Goal: Book appointment/travel/reservation

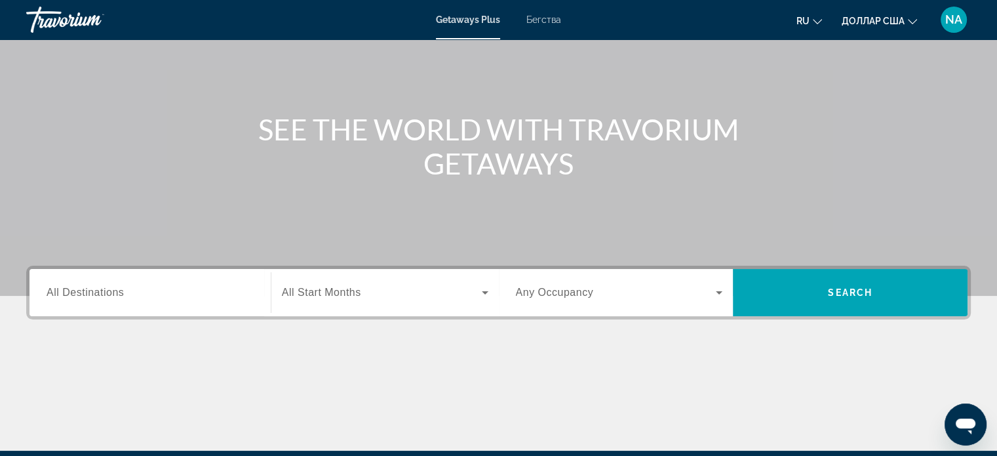
scroll to position [97, 0]
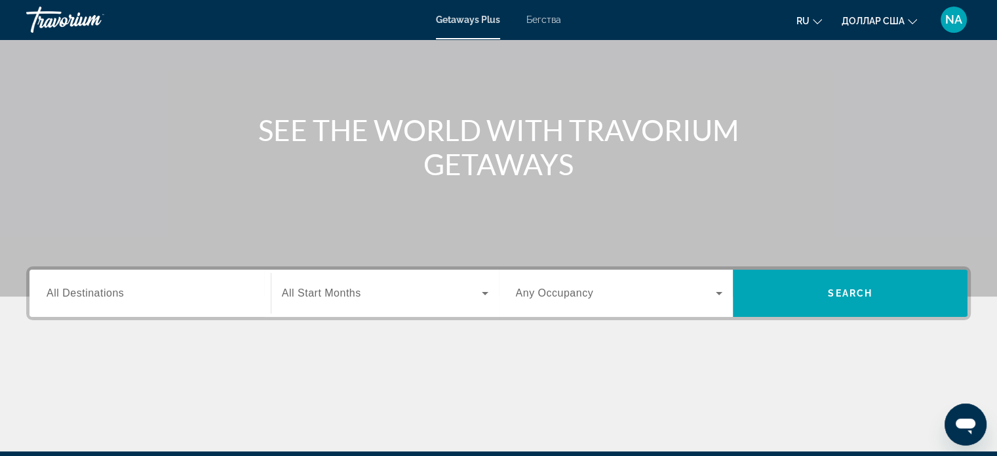
click at [93, 292] on span "All Destinations" at bounding box center [85, 292] width 77 height 11
click at [93, 292] on input "Destination All Destinations" at bounding box center [150, 294] width 207 height 16
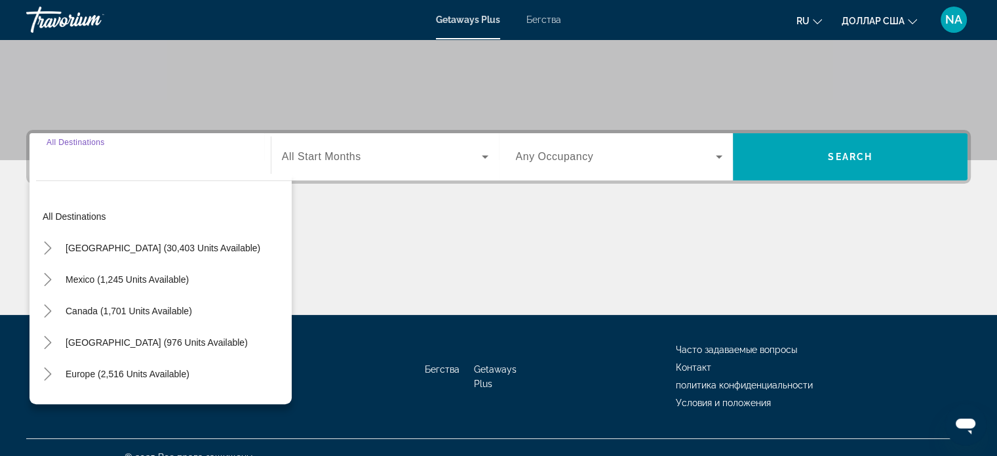
scroll to position [252, 0]
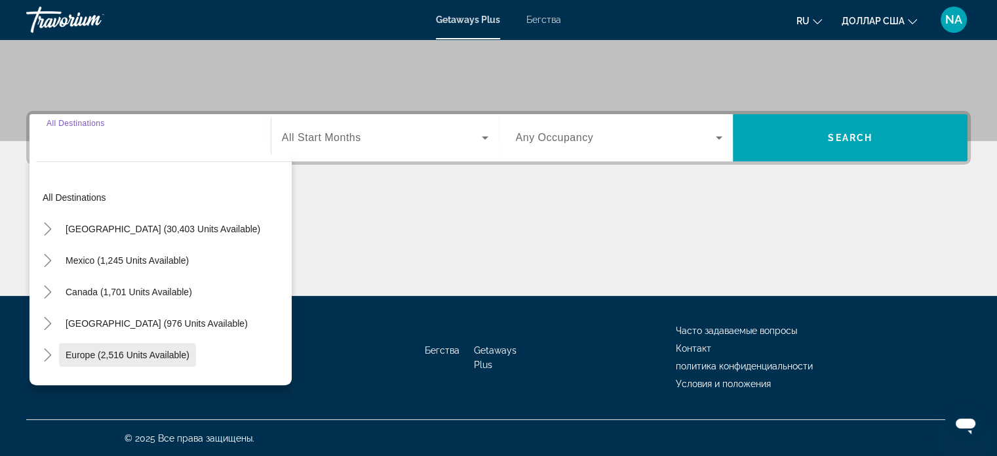
click at [83, 353] on span "Europe (2,516 units available)" at bounding box center [128, 354] width 124 height 10
type input "**********"
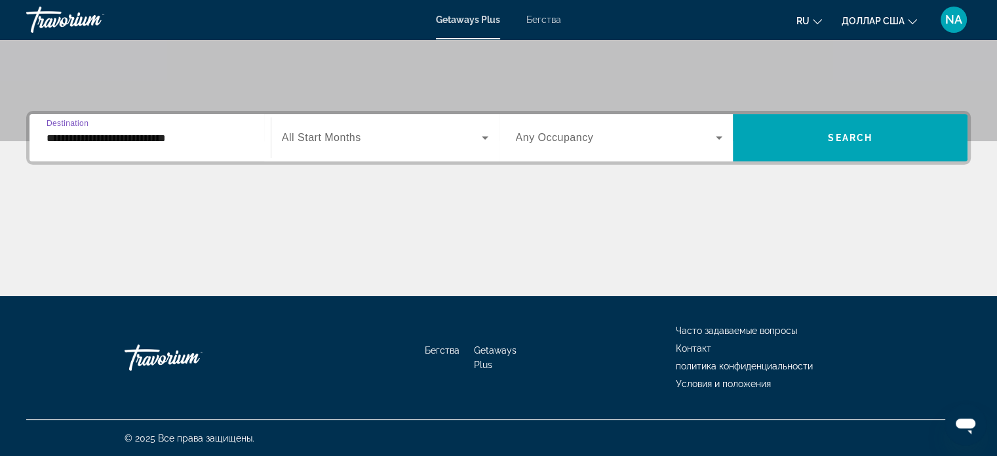
click at [473, 130] on span "Виджет поиска" at bounding box center [382, 138] width 200 height 16
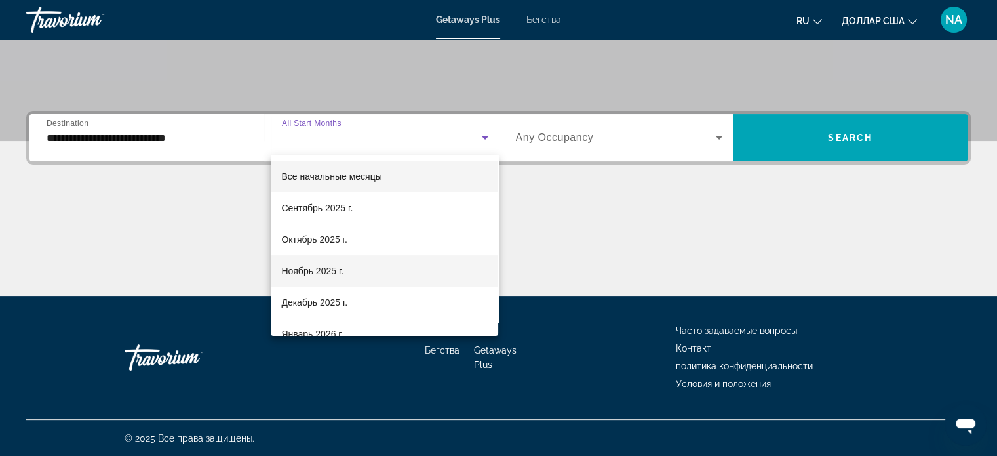
click at [311, 275] on font "Ноябрь 2025 г." at bounding box center [312, 271] width 62 height 10
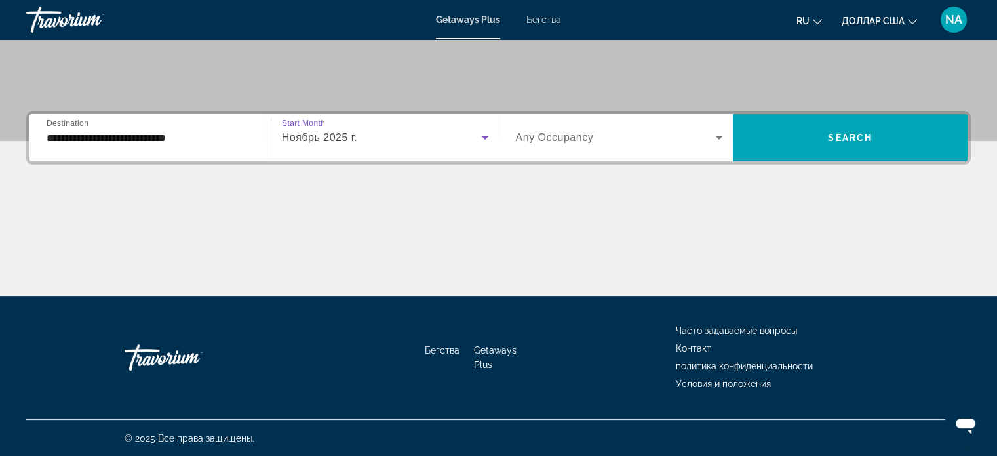
click at [719, 137] on icon "Виджет поиска" at bounding box center [719, 137] width 7 height 3
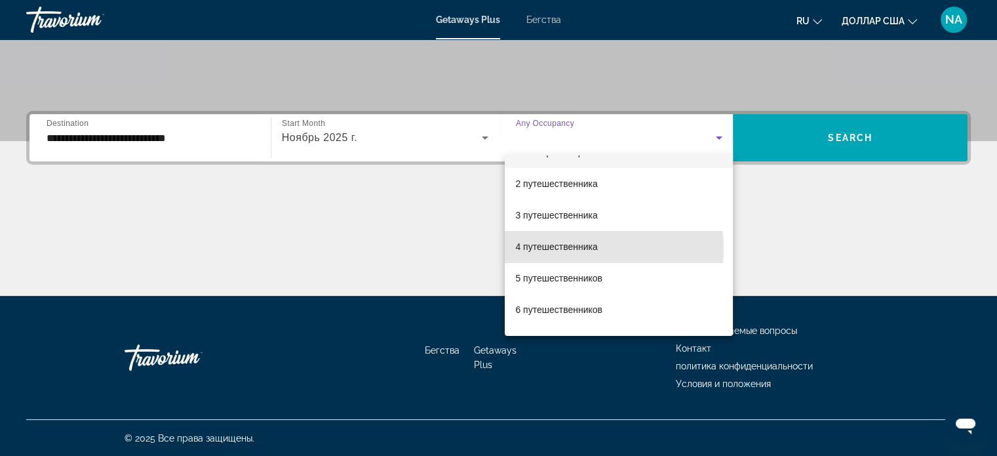
scroll to position [0, 0]
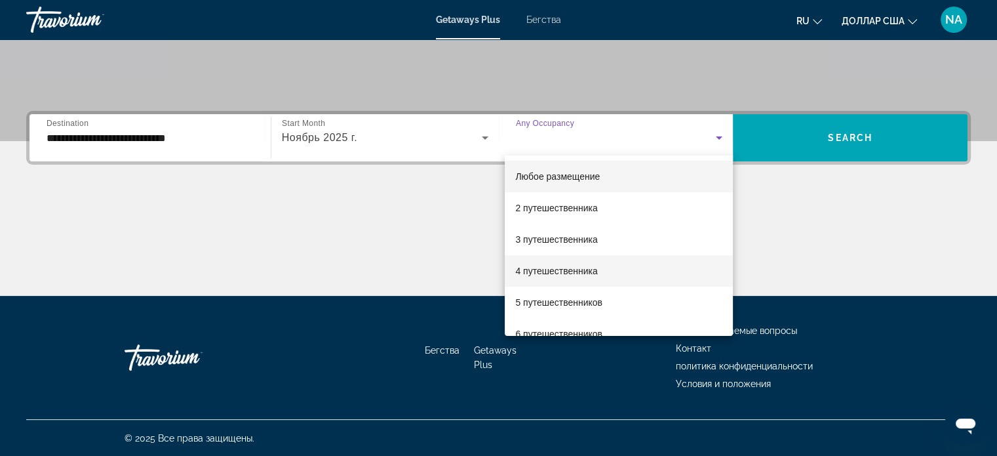
click at [542, 277] on span "4 путешественника" at bounding box center [556, 271] width 82 height 16
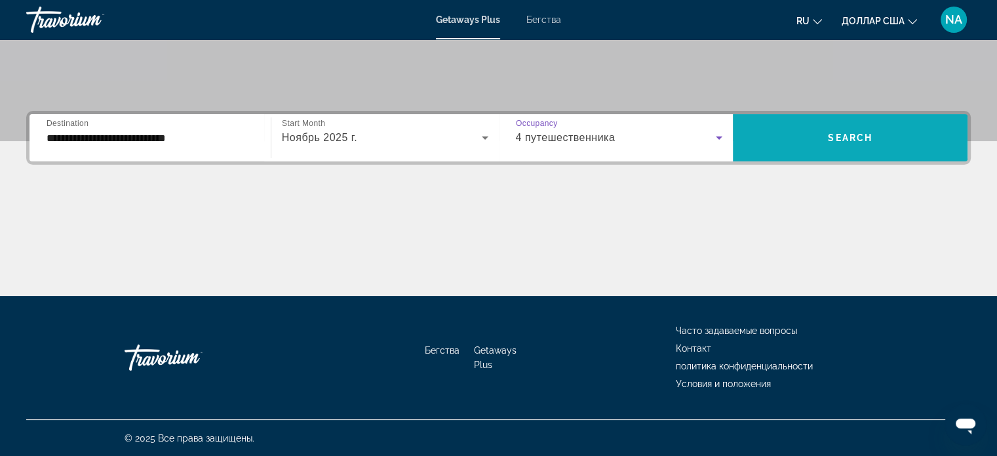
click at [829, 144] on span "Виджет поиска" at bounding box center [850, 137] width 235 height 31
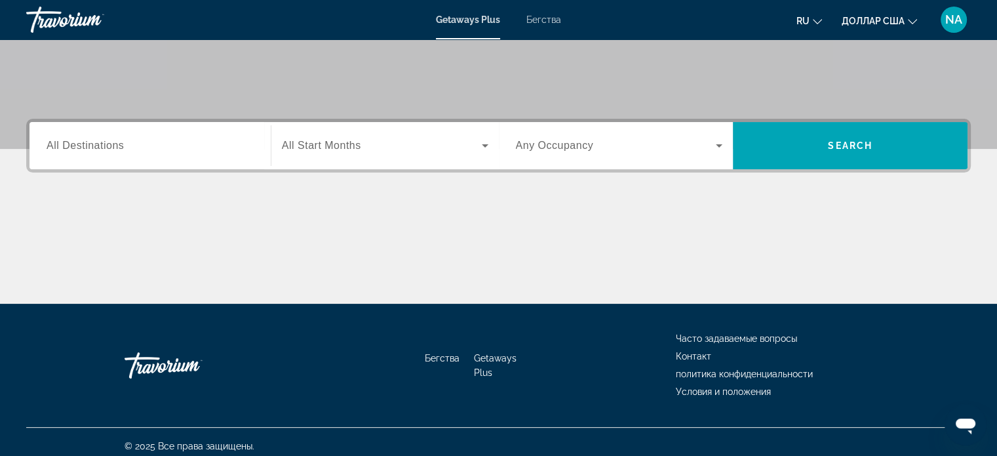
scroll to position [252, 0]
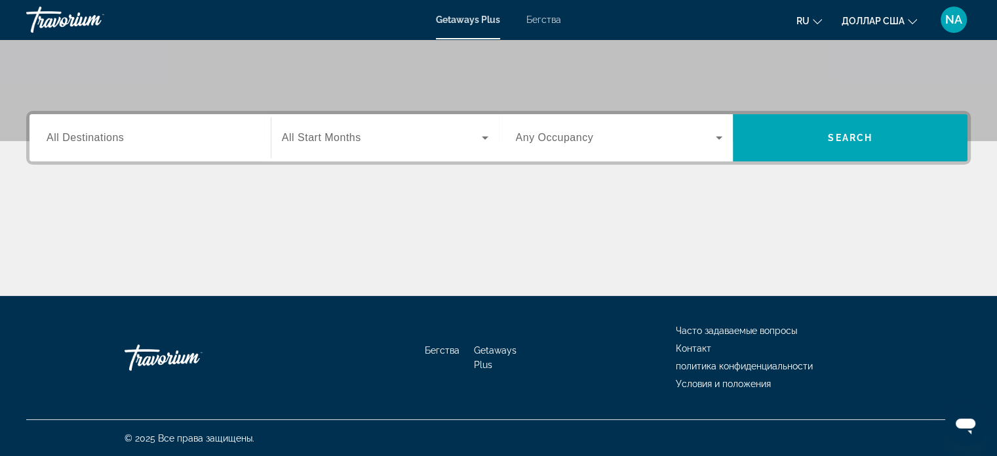
click at [82, 141] on span "All Destinations" at bounding box center [85, 137] width 77 height 11
click at [82, 141] on input "Destination All Destinations" at bounding box center [150, 138] width 207 height 16
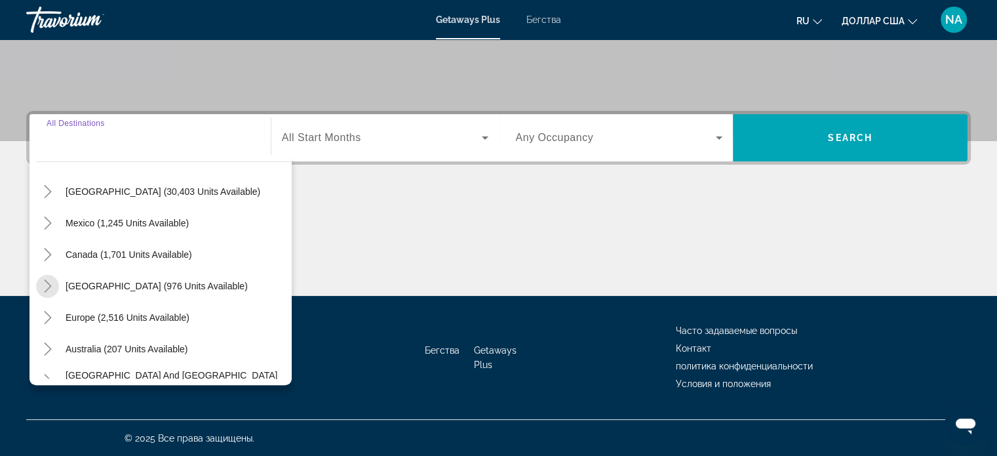
scroll to position [40, 0]
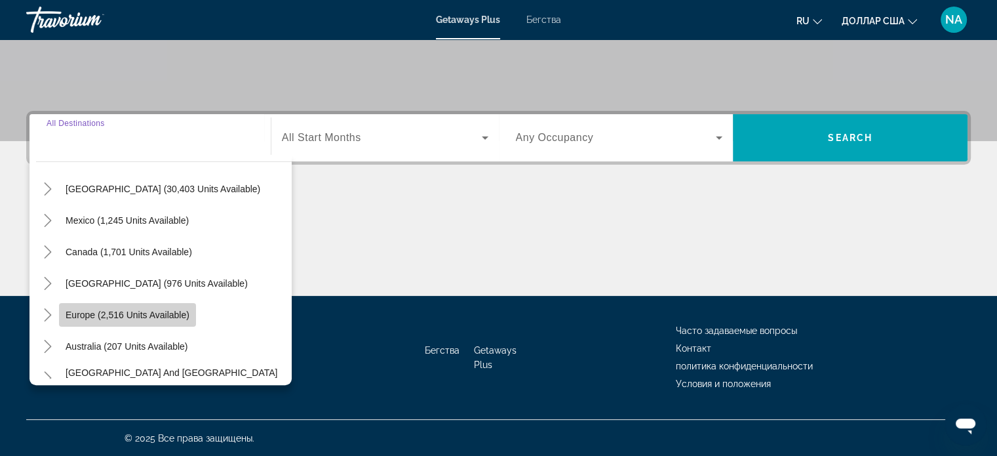
click at [85, 319] on span "Виджет поиска" at bounding box center [127, 314] width 137 height 31
type input "**********"
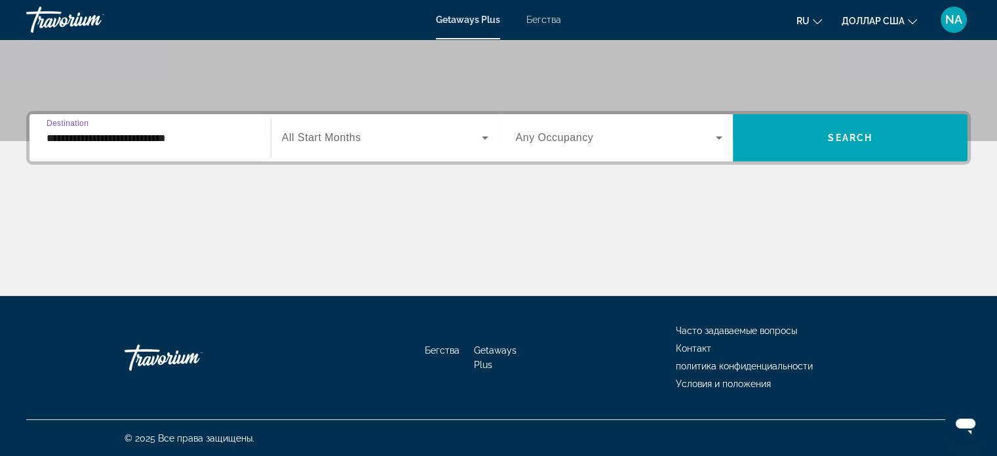
click at [518, 137] on span "Any Occupancy" at bounding box center [555, 137] width 78 height 11
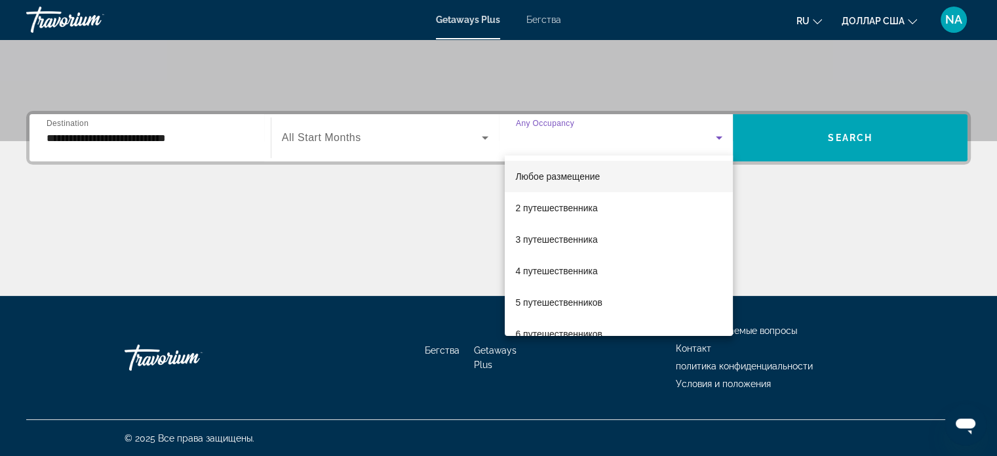
click at [482, 141] on div at bounding box center [498, 228] width 997 height 456
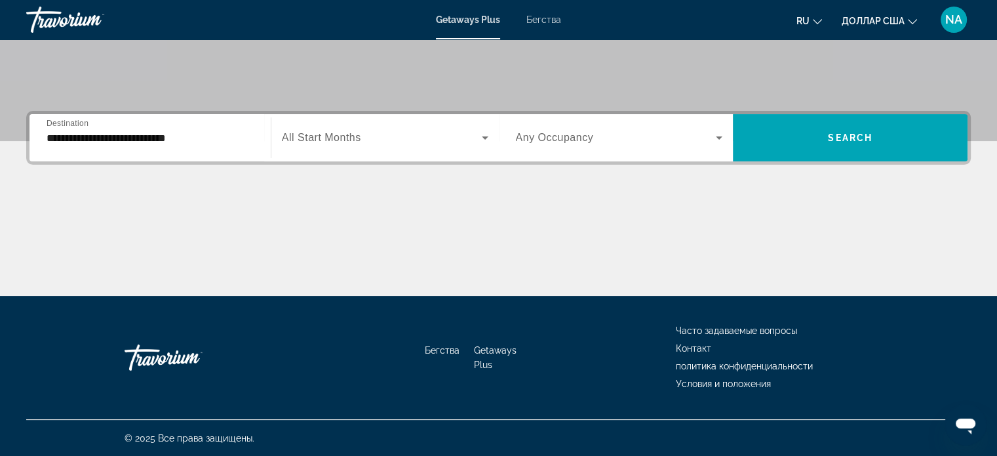
click at [485, 136] on icon "Виджет поиска" at bounding box center [485, 137] width 7 height 3
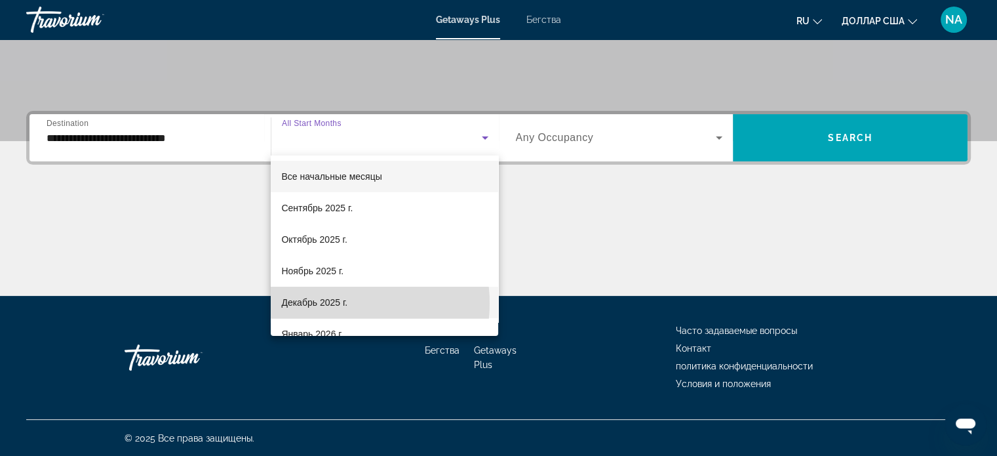
click at [338, 303] on font "Декабрь 2025 г." at bounding box center [314, 302] width 66 height 10
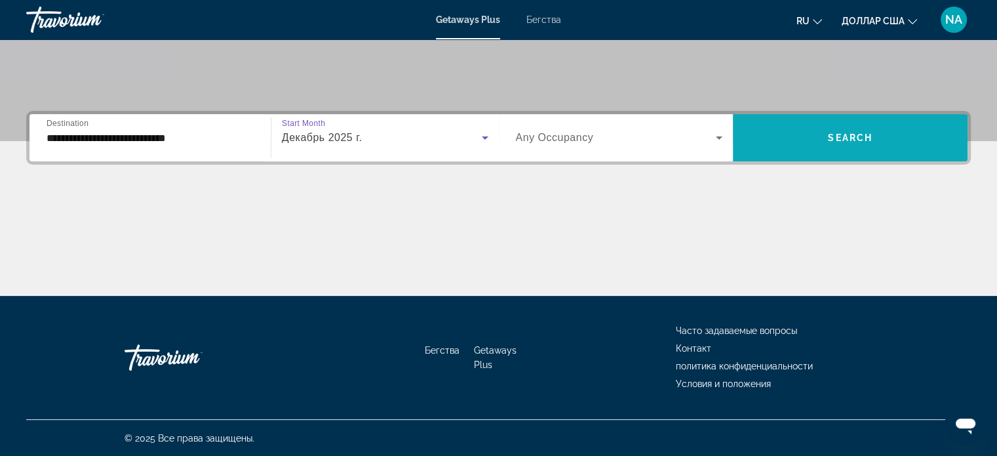
click at [734, 147] on span "Виджет поиска" at bounding box center [850, 137] width 235 height 31
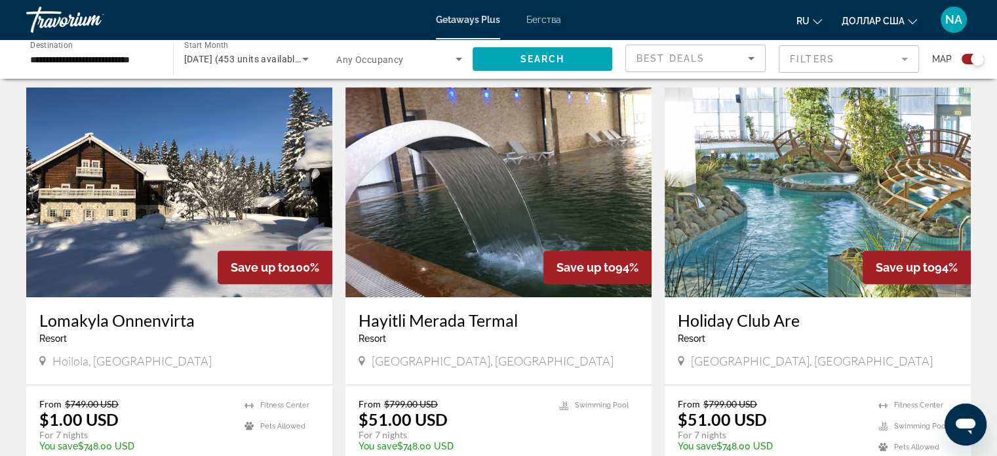
scroll to position [905, 0]
